Goal: Transaction & Acquisition: Obtain resource

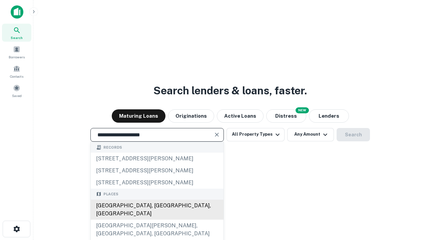
click at [157, 220] on div "[GEOGRAPHIC_DATA], [GEOGRAPHIC_DATA], [GEOGRAPHIC_DATA]" at bounding box center [157, 210] width 133 height 20
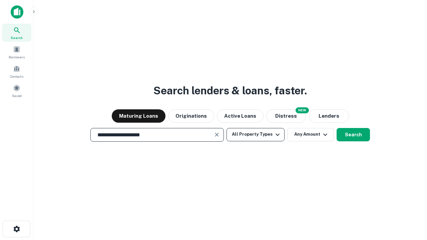
type input "**********"
click at [255, 134] on button "All Property Types" at bounding box center [255, 134] width 58 height 13
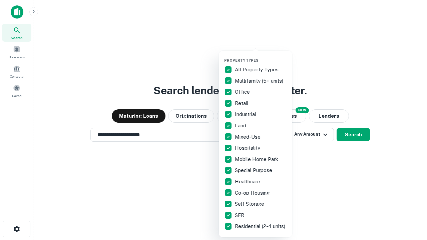
click at [261, 56] on button "button" at bounding box center [260, 56] width 73 height 0
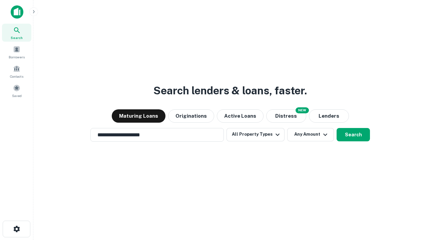
scroll to position [4, 80]
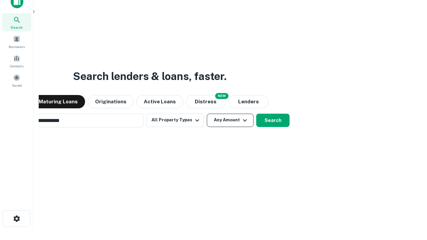
click at [207, 114] on button "Any Amount" at bounding box center [230, 120] width 47 height 13
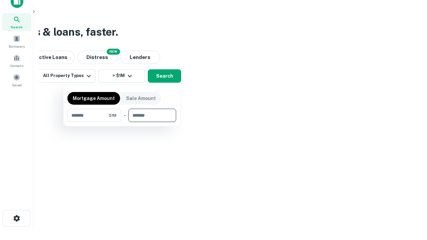
type input "*******"
click at [122, 122] on button "button" at bounding box center [121, 122] width 109 height 0
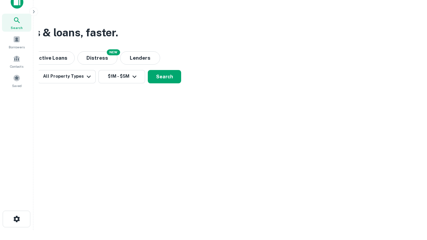
scroll to position [4, 123]
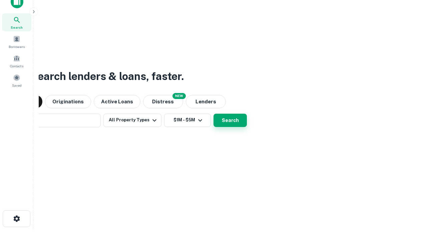
click at [213, 114] on button "Search" at bounding box center [229, 120] width 33 height 13
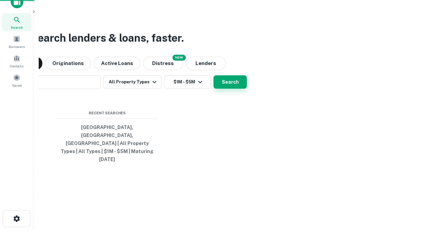
scroll to position [18, 189]
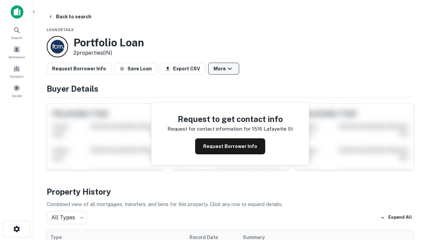
click at [223, 69] on button "More" at bounding box center [223, 69] width 31 height 12
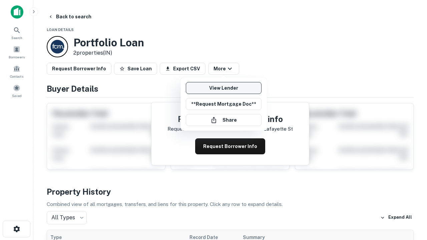
click at [223, 88] on link "View Lender" at bounding box center [224, 88] width 76 height 12
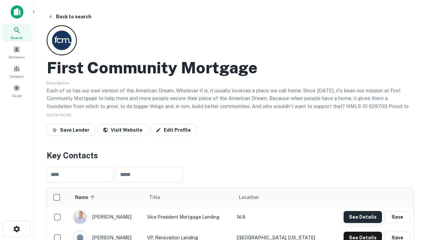
click at [362, 217] on button "See Details" at bounding box center [362, 217] width 38 height 12
click at [16, 229] on icon "button" at bounding box center [17, 229] width 8 height 8
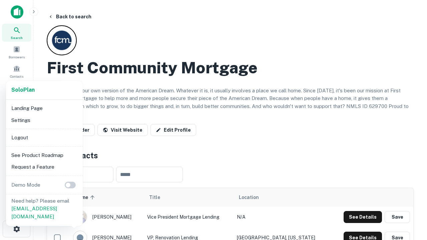
click at [44, 137] on li "Logout" at bounding box center [44, 138] width 71 height 12
